Goal: Task Accomplishment & Management: Use online tool/utility

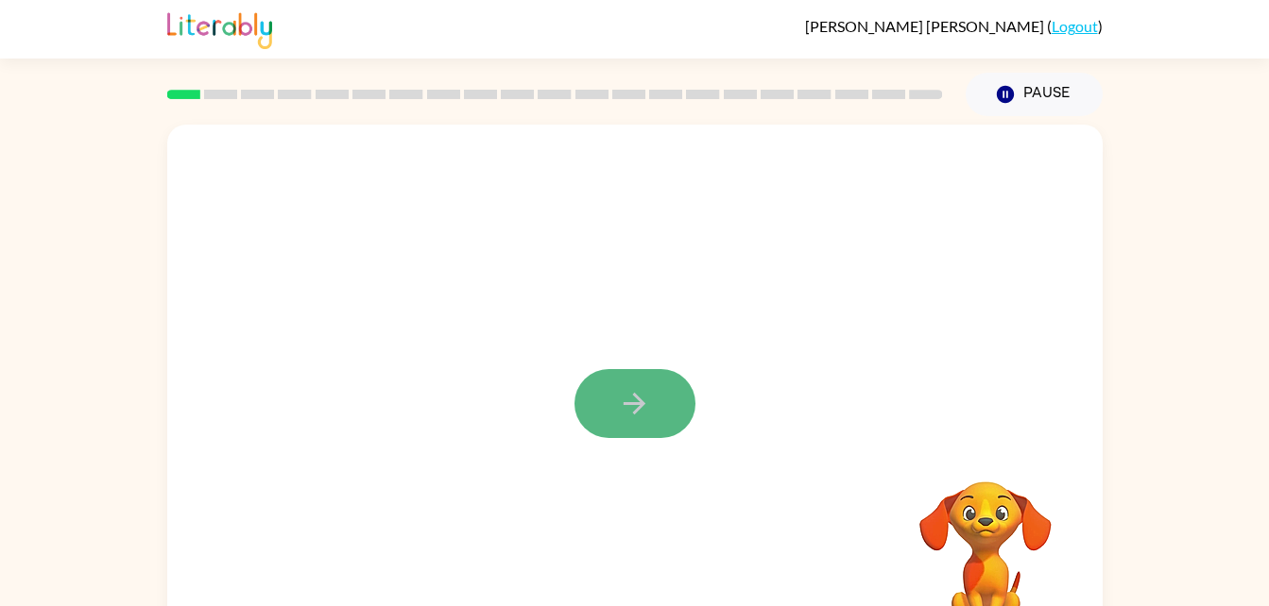
click at [625, 397] on icon "button" at bounding box center [634, 403] width 33 height 33
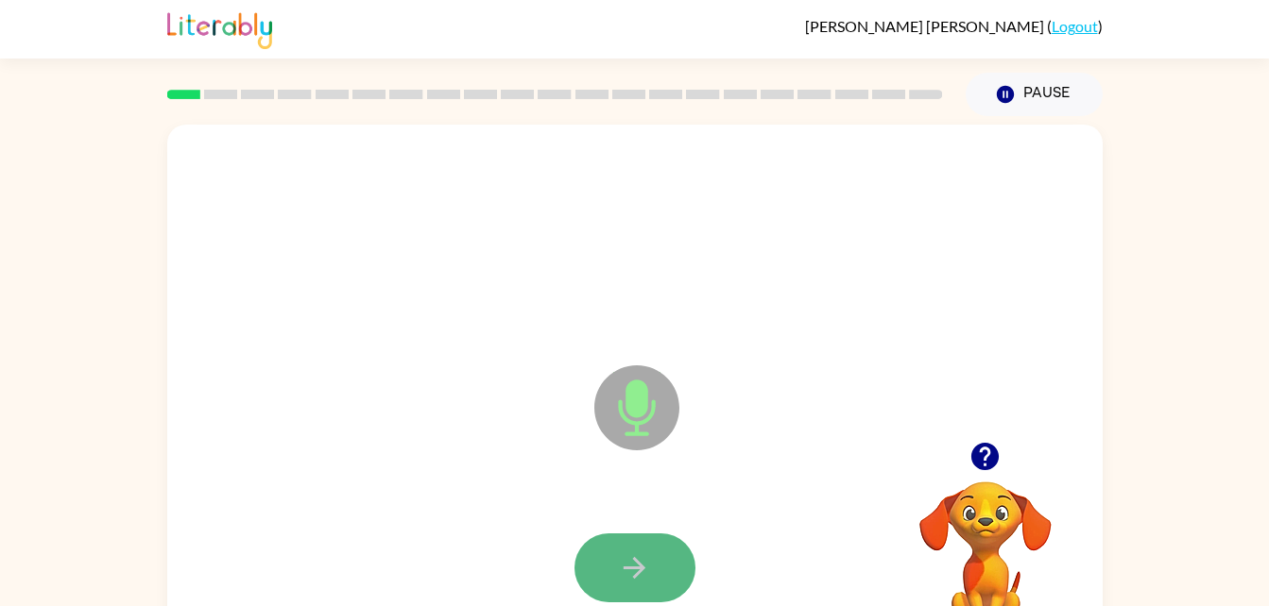
click at [623, 594] on button "button" at bounding box center [634, 568] width 121 height 69
click at [658, 578] on button "button" at bounding box center [634, 568] width 121 height 69
click at [646, 555] on icon "button" at bounding box center [634, 568] width 33 height 33
click at [662, 555] on button "button" at bounding box center [634, 568] width 121 height 69
click at [659, 558] on button "button" at bounding box center [634, 568] width 121 height 69
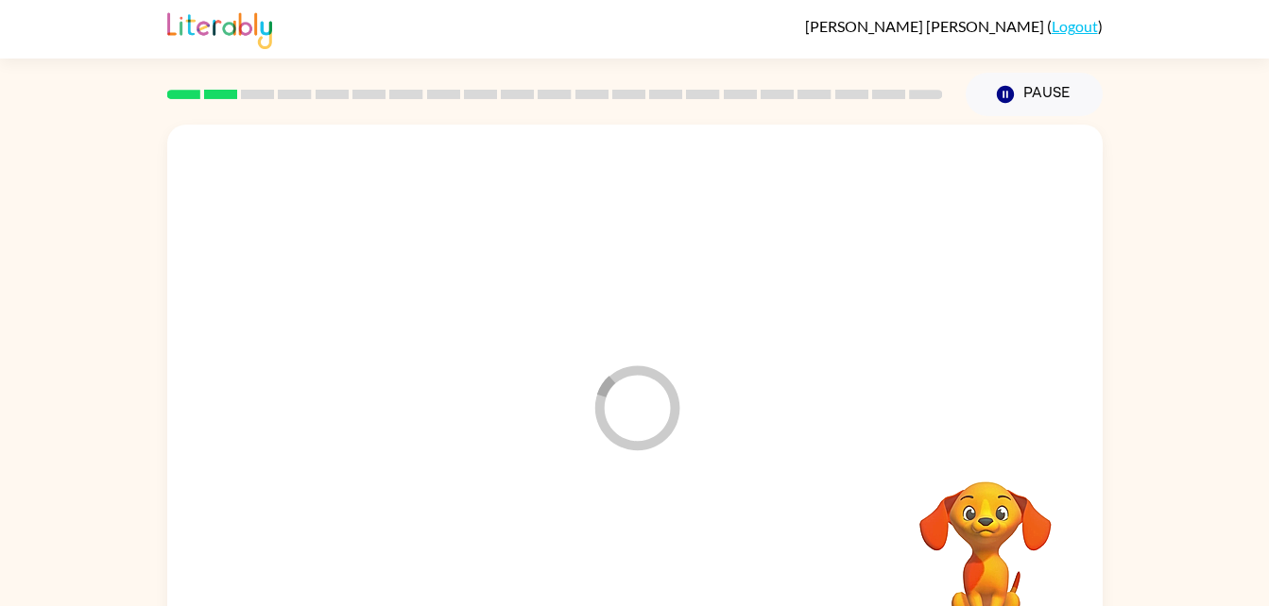
drag, startPoint x: 659, startPoint y: 558, endPoint x: 696, endPoint y: 544, distance: 39.5
click at [696, 544] on div at bounding box center [634, 568] width 897 height 155
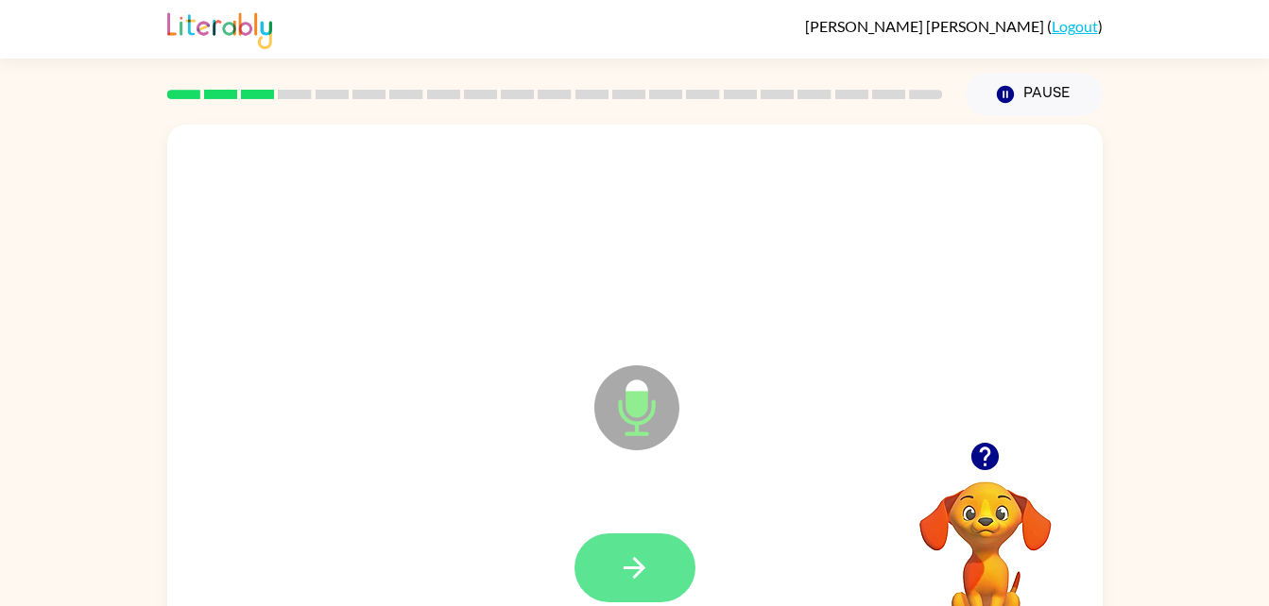
click at [653, 570] on button "button" at bounding box center [634, 568] width 121 height 69
drag, startPoint x: 653, startPoint y: 570, endPoint x: 626, endPoint y: 560, distance: 28.1
click at [626, 560] on icon "button" at bounding box center [634, 568] width 33 height 33
click at [627, 561] on icon "button" at bounding box center [634, 568] width 33 height 33
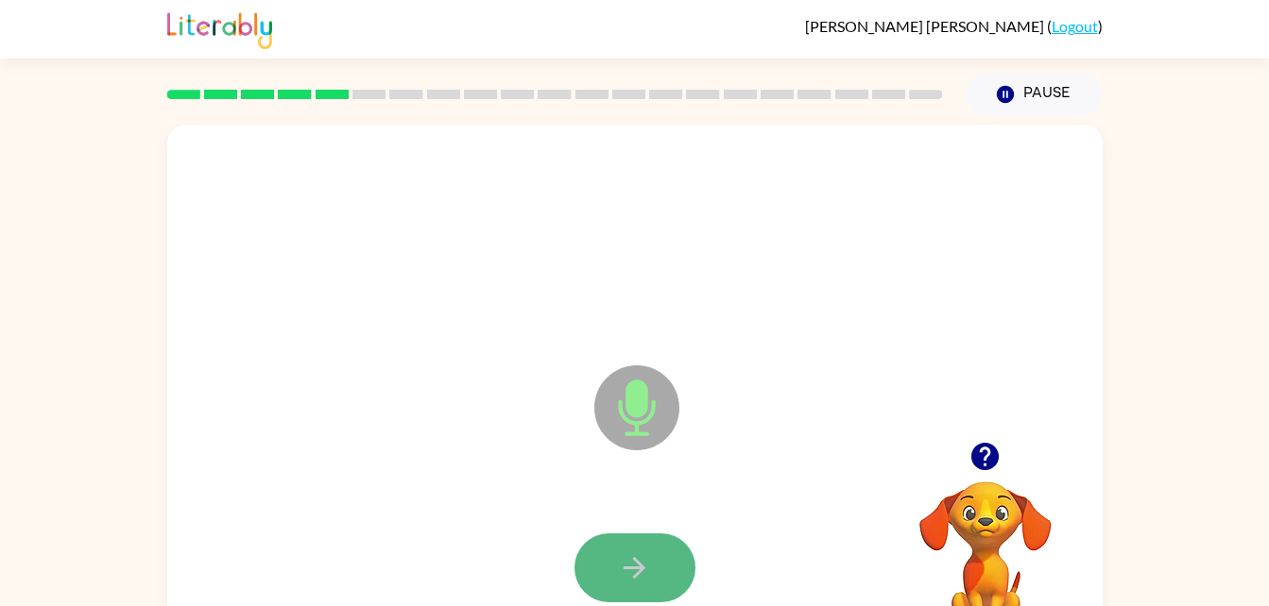
drag, startPoint x: 627, startPoint y: 561, endPoint x: 617, endPoint y: 568, distance: 12.3
click at [617, 568] on button "button" at bounding box center [634, 568] width 121 height 69
click at [617, 567] on button "button" at bounding box center [634, 568] width 121 height 69
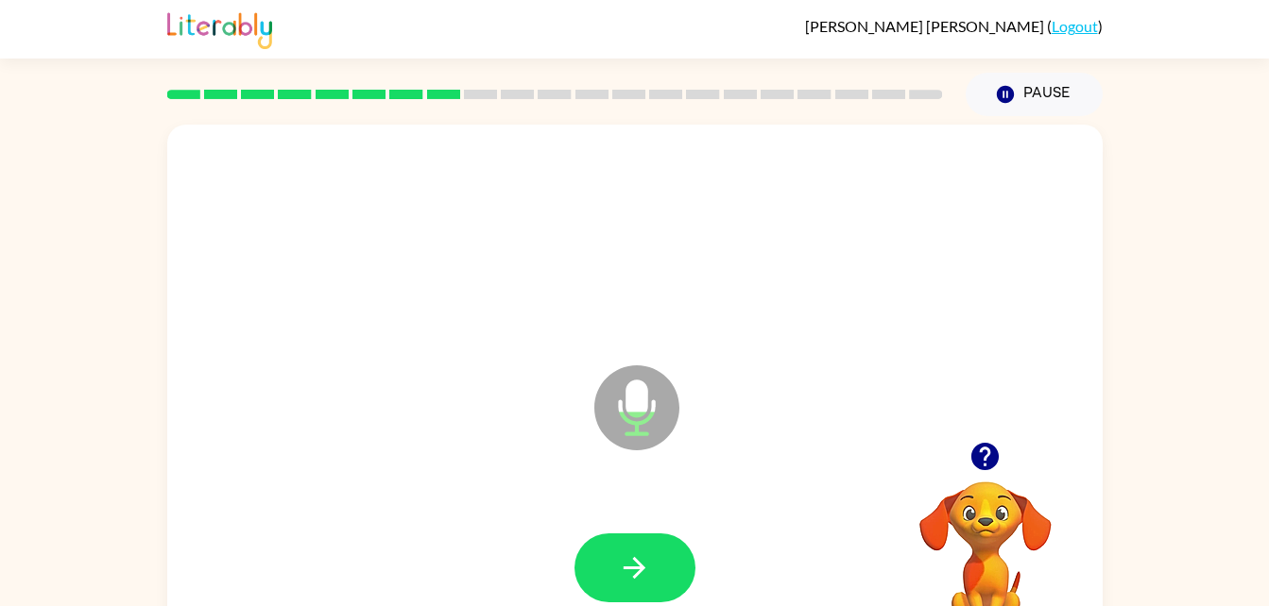
drag, startPoint x: 617, startPoint y: 567, endPoint x: 597, endPoint y: 560, distance: 20.9
click at [597, 560] on button "button" at bounding box center [634, 568] width 121 height 69
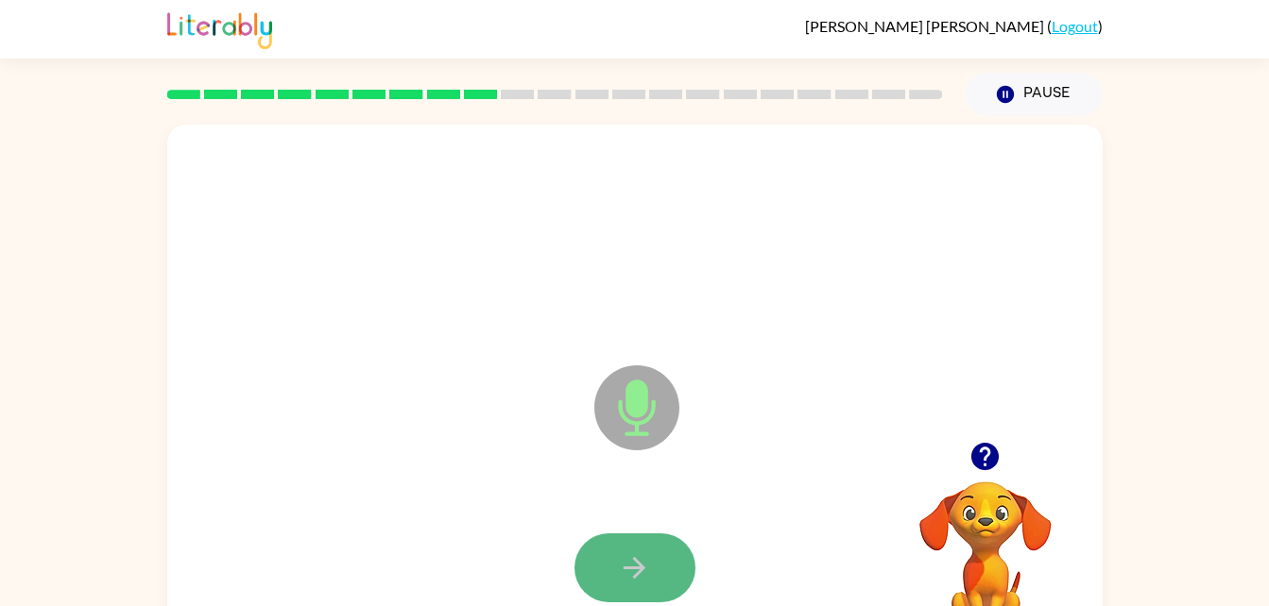
drag, startPoint x: 620, startPoint y: 567, endPoint x: 606, endPoint y: 564, distance: 13.5
click at [606, 564] on button "button" at bounding box center [634, 568] width 121 height 69
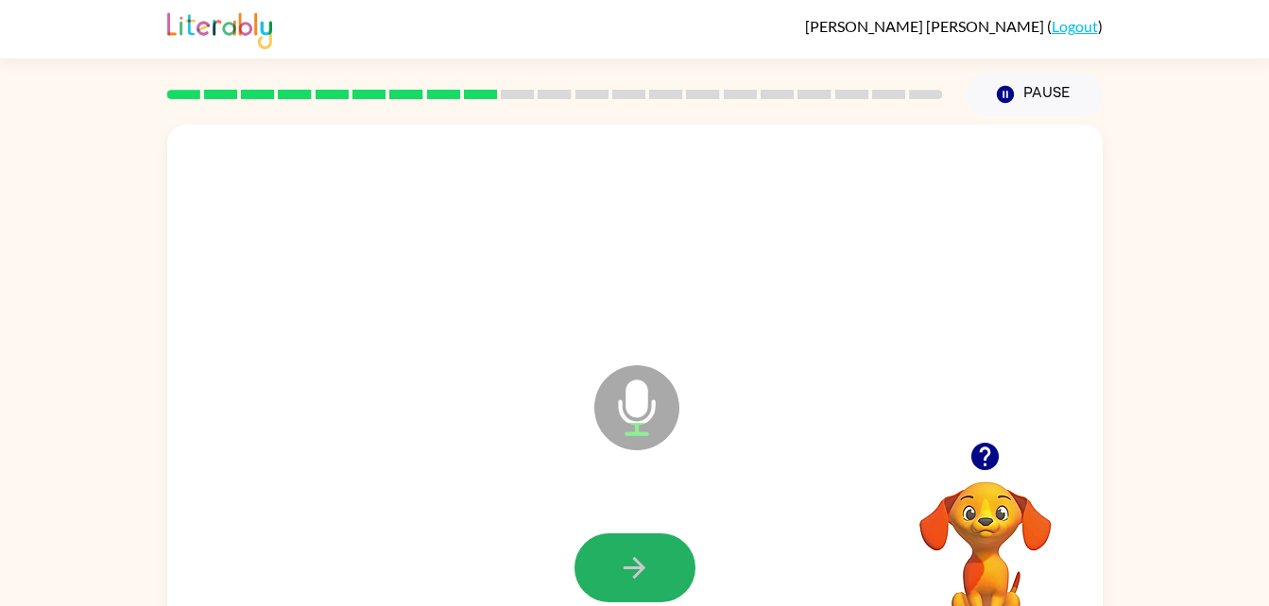
click at [606, 564] on button "button" at bounding box center [634, 568] width 121 height 69
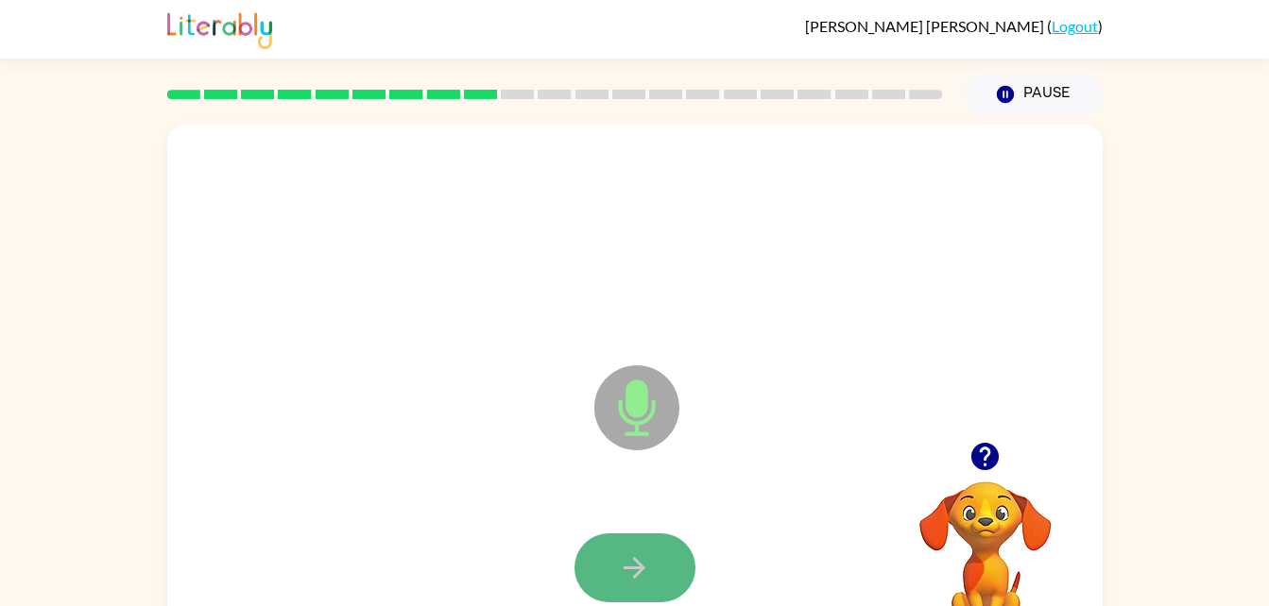
click at [613, 567] on button "button" at bounding box center [634, 568] width 121 height 69
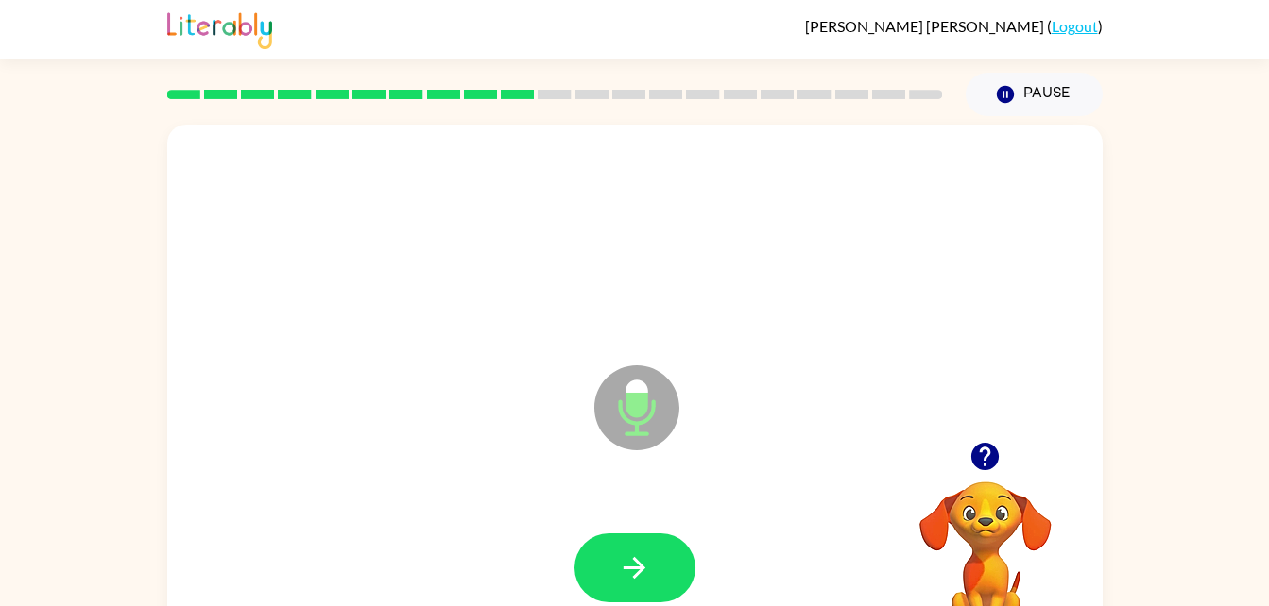
drag, startPoint x: 613, startPoint y: 567, endPoint x: 593, endPoint y: 568, distance: 19.9
click at [593, 568] on button "button" at bounding box center [634, 568] width 121 height 69
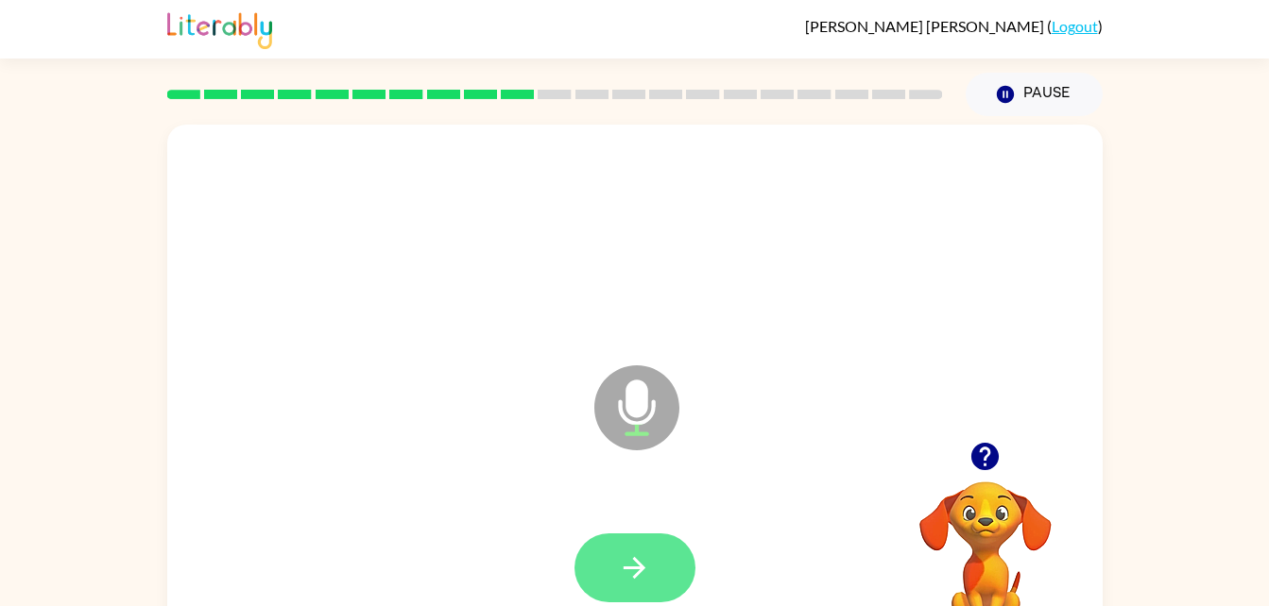
click at [593, 568] on button "button" at bounding box center [634, 568] width 121 height 69
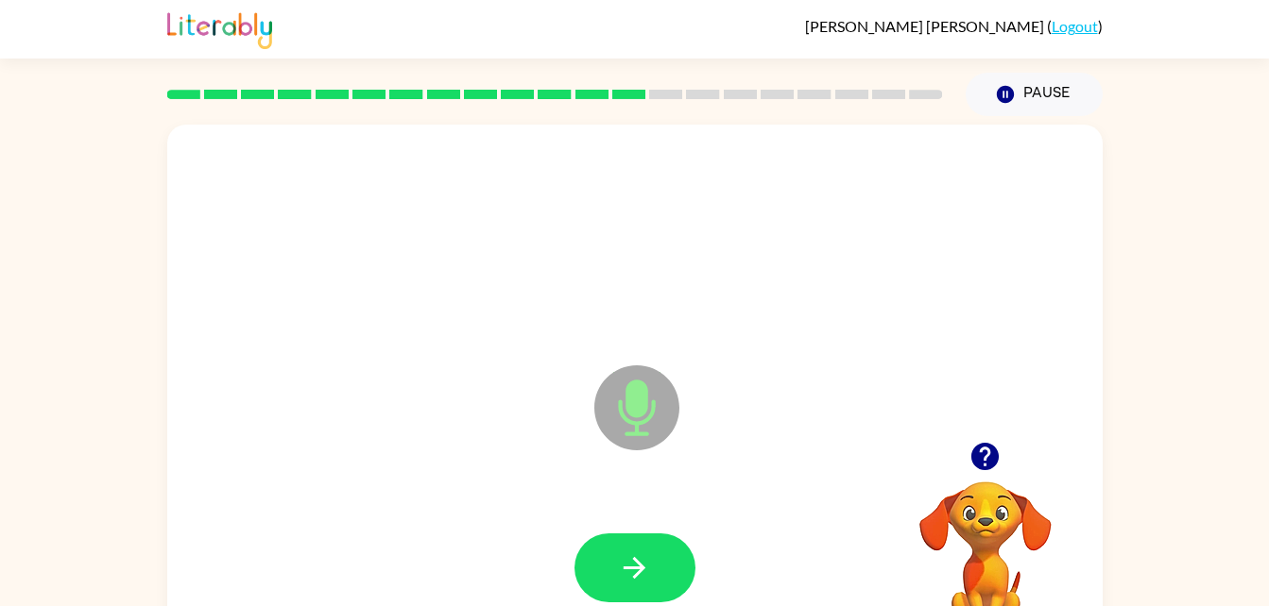
click at [396, 270] on div at bounding box center [634, 239] width 897 height 155
click at [667, 579] on button "button" at bounding box center [634, 568] width 121 height 69
click at [396, 281] on div at bounding box center [634, 239] width 897 height 155
click at [597, 573] on button "button" at bounding box center [634, 568] width 121 height 69
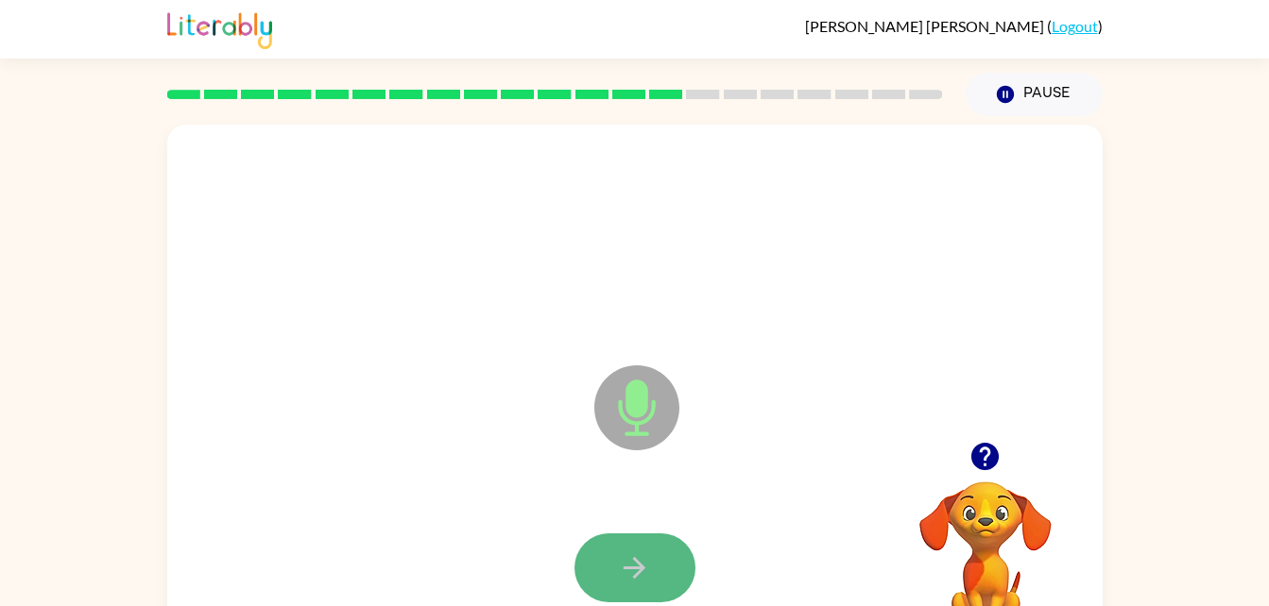
click at [623, 563] on icon "button" at bounding box center [634, 568] width 33 height 33
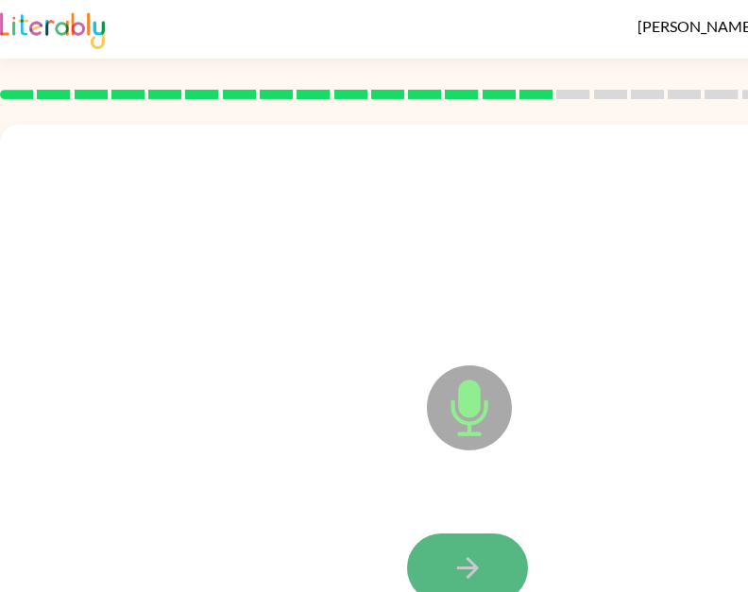
click at [504, 567] on button "button" at bounding box center [467, 568] width 121 height 69
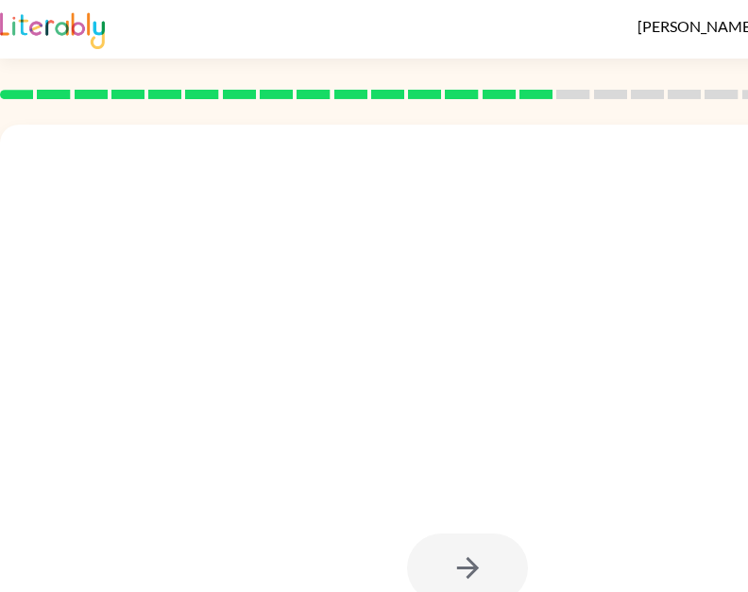
click at [695, 366] on div at bounding box center [422, 361] width 807 height 68
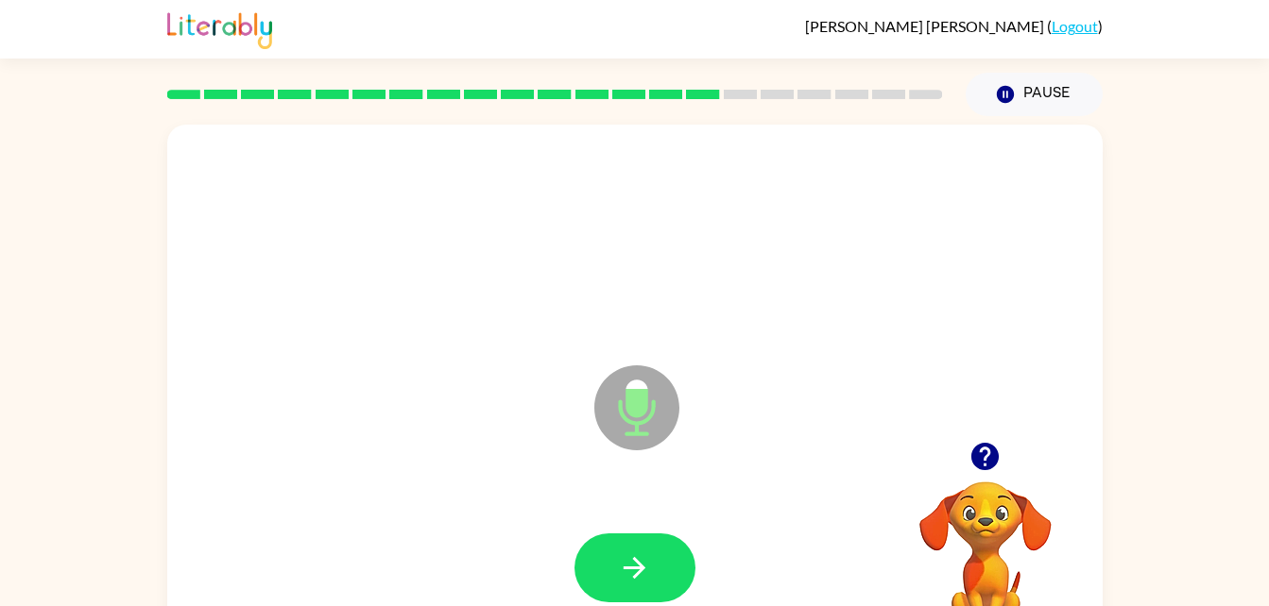
click at [1211, 119] on div "Microphone The Microphone is here when it is your turn to talk Your browser mus…" at bounding box center [634, 390] width 1269 height 548
click at [653, 571] on button "button" at bounding box center [634, 568] width 121 height 69
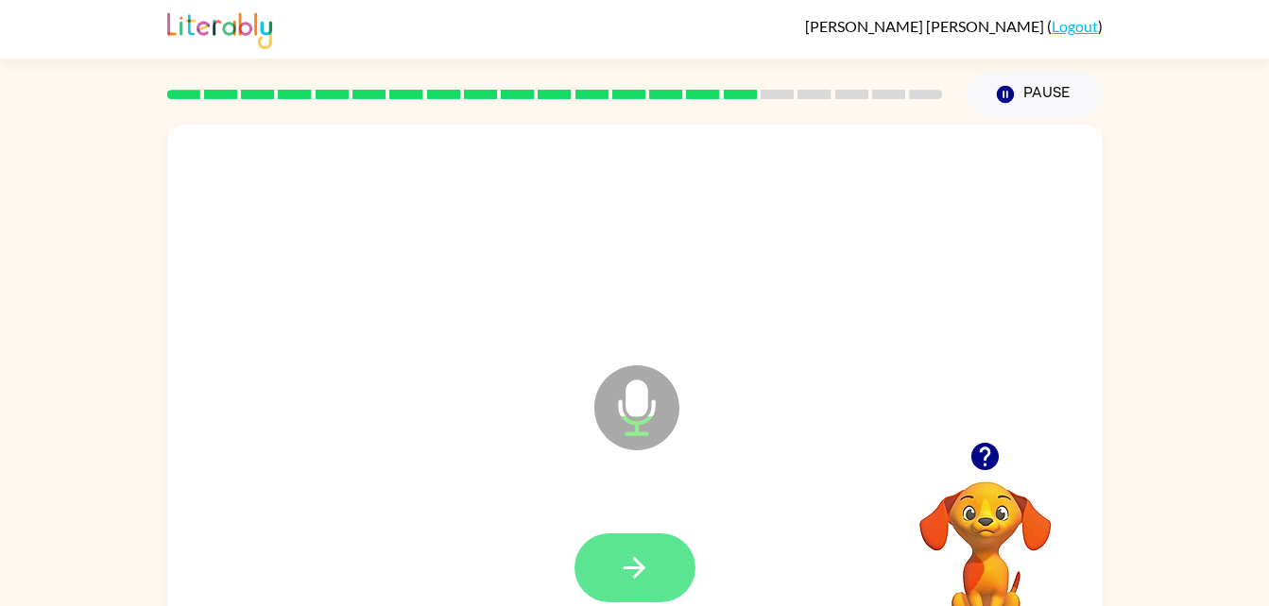
drag, startPoint x: 653, startPoint y: 571, endPoint x: 632, endPoint y: 571, distance: 20.8
click at [632, 571] on icon "button" at bounding box center [634, 568] width 33 height 33
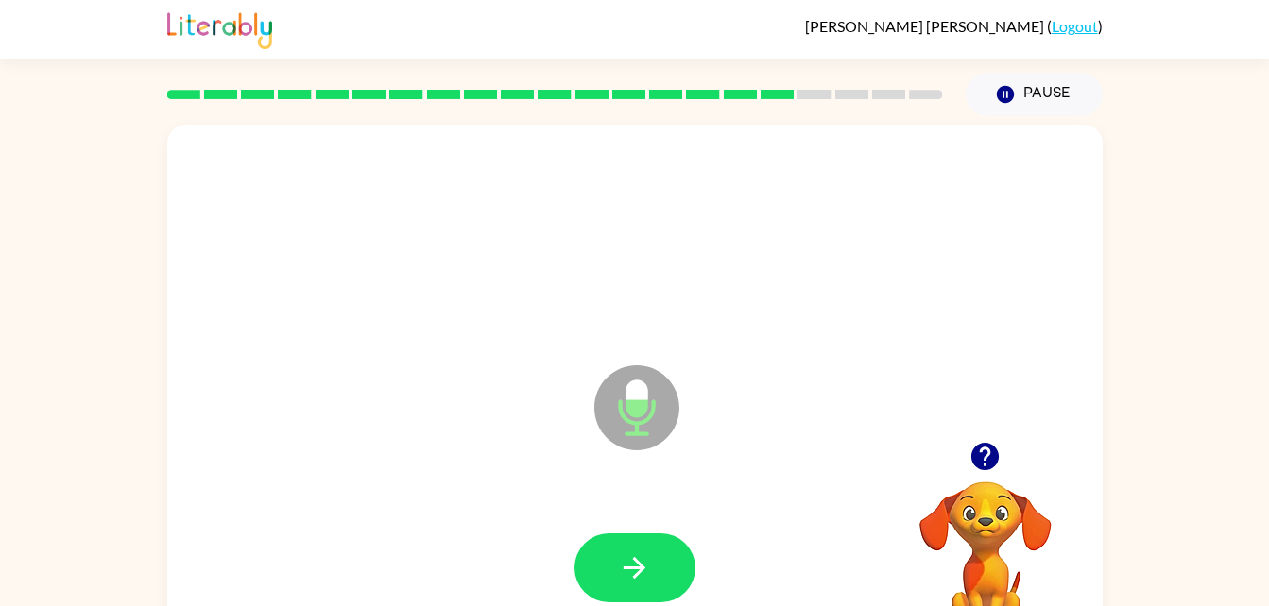
click at [632, 571] on icon "button" at bounding box center [634, 568] width 33 height 33
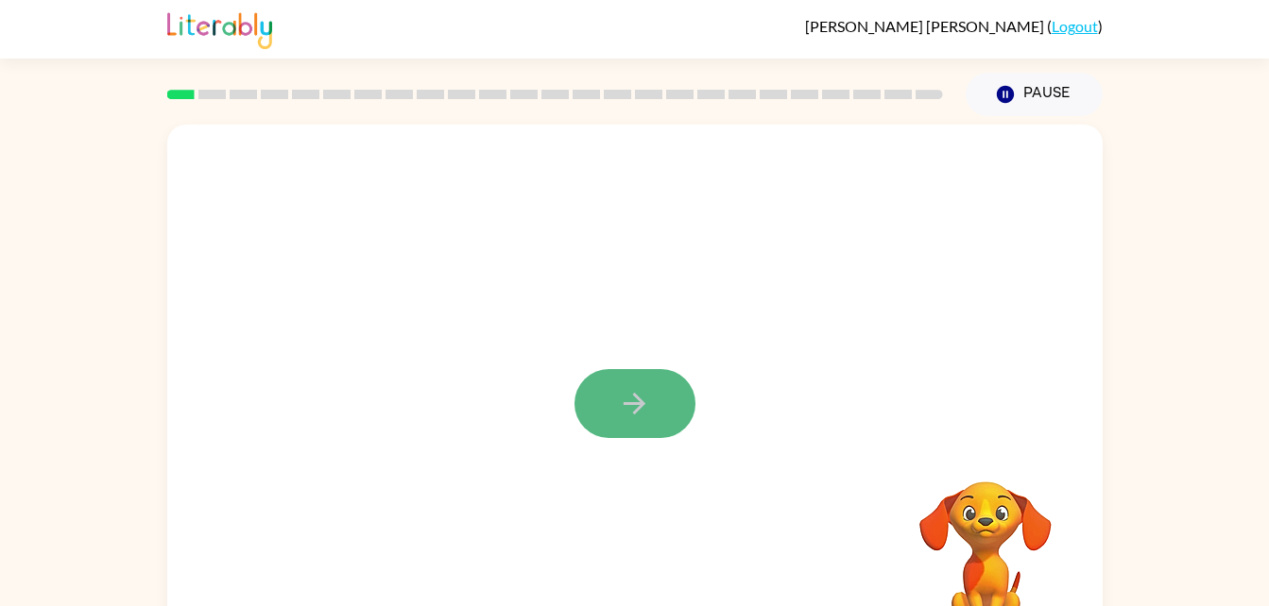
click at [674, 393] on button "button" at bounding box center [634, 403] width 121 height 69
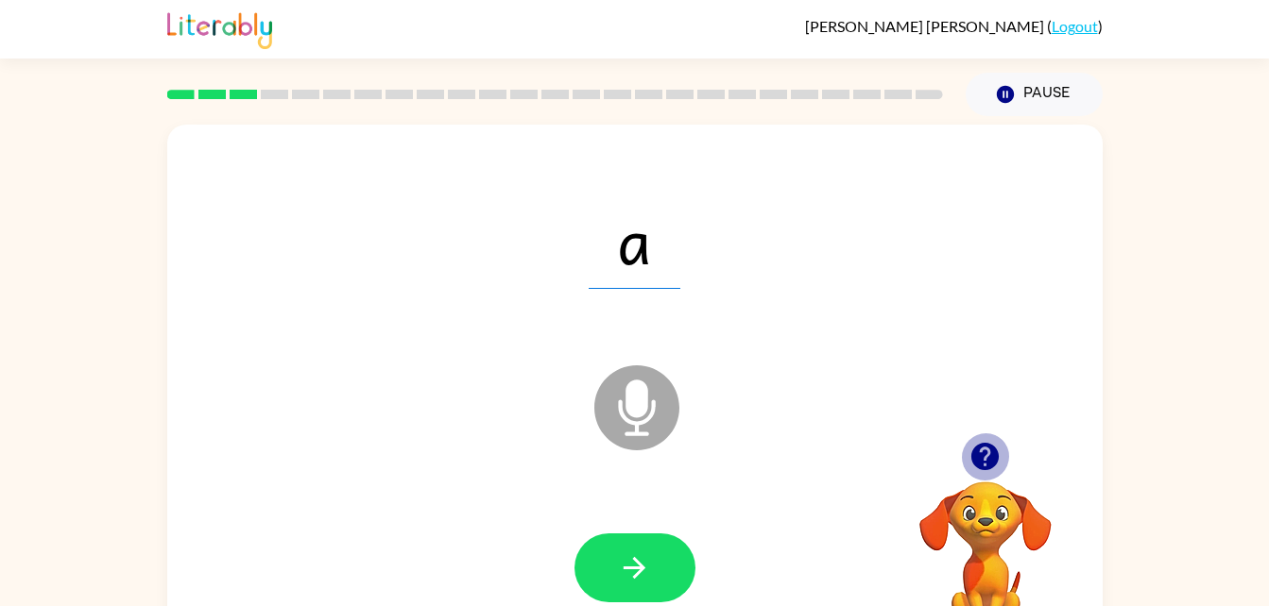
click at [977, 454] on icon "button" at bounding box center [984, 456] width 27 height 27
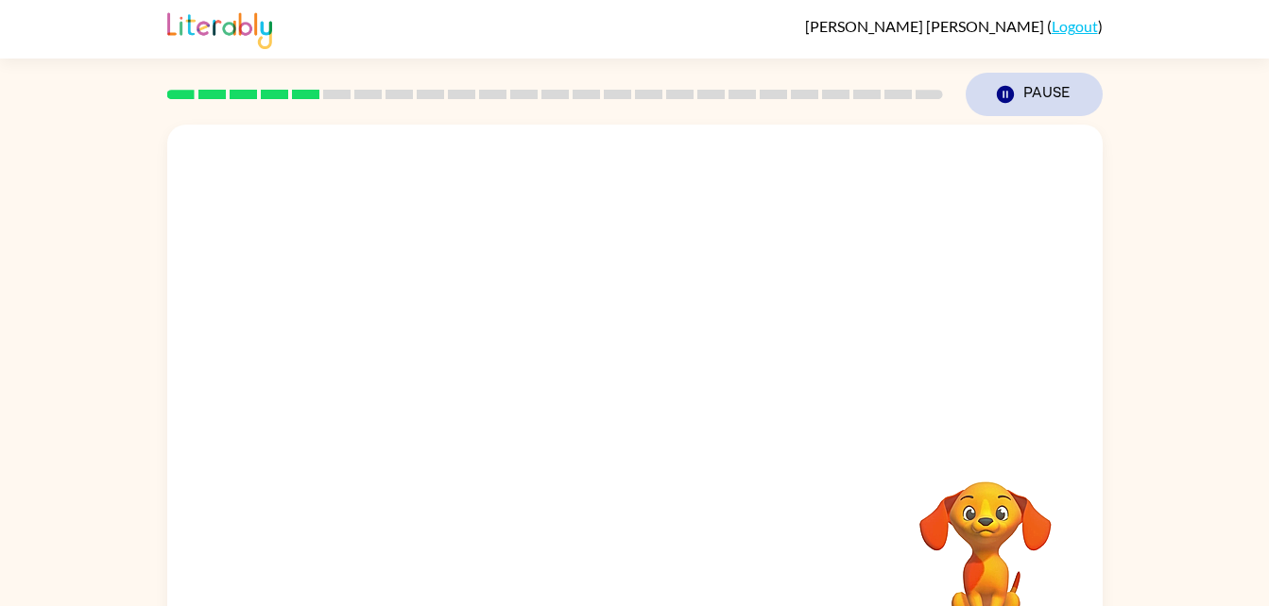
click at [1044, 93] on button "Pause Pause" at bounding box center [1033, 94] width 137 height 43
